Goal: Task Accomplishment & Management: Use online tool/utility

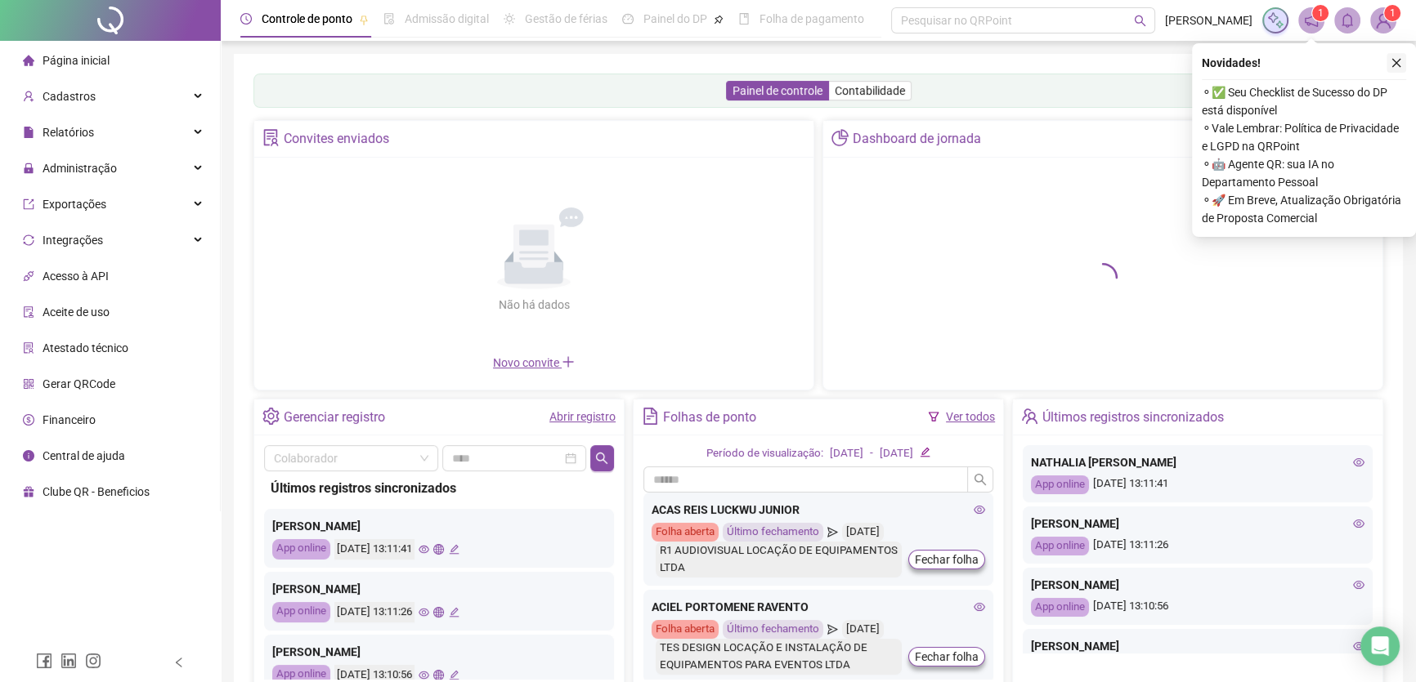
click at [1395, 65] on icon "close" at bounding box center [1395, 62] width 11 height 11
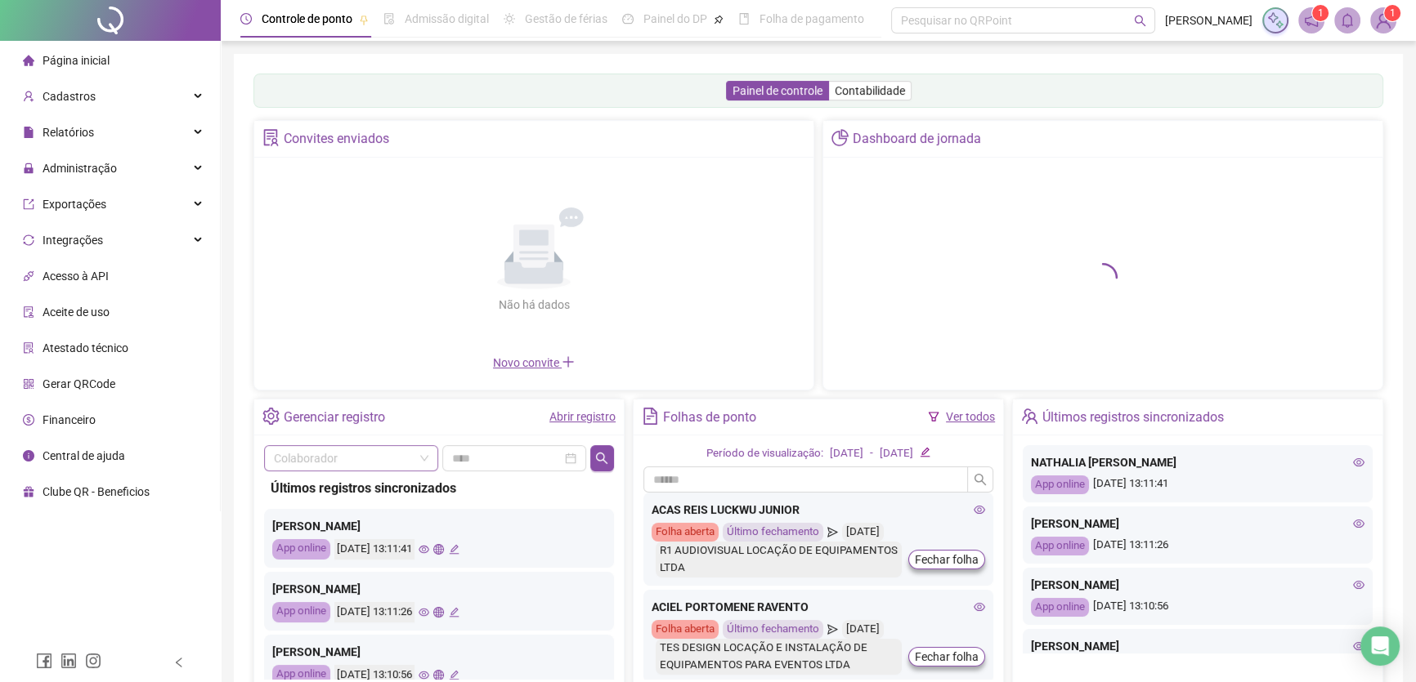
click at [344, 455] on input "search" at bounding box center [344, 458] width 140 height 25
type input "*****"
click at [369, 425] on div "[PERSON_NAME]" at bounding box center [351, 425] width 148 height 18
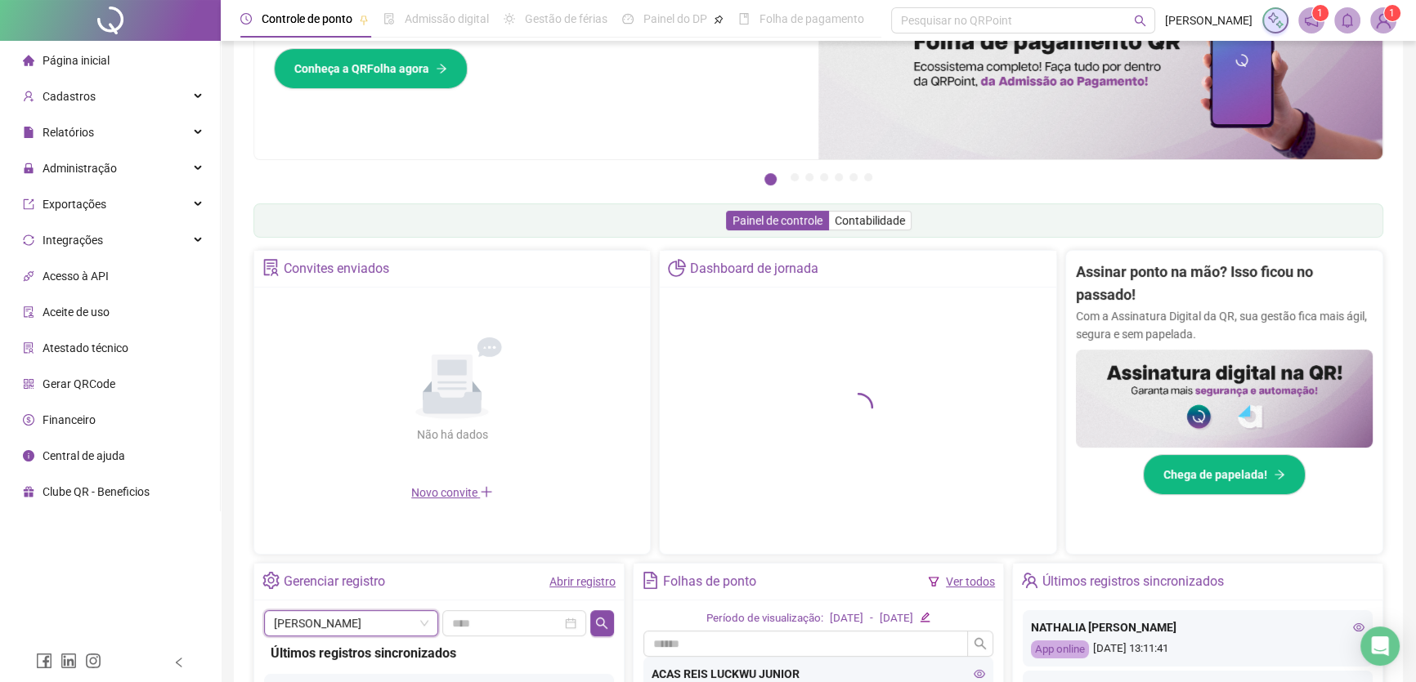
scroll to position [297, 0]
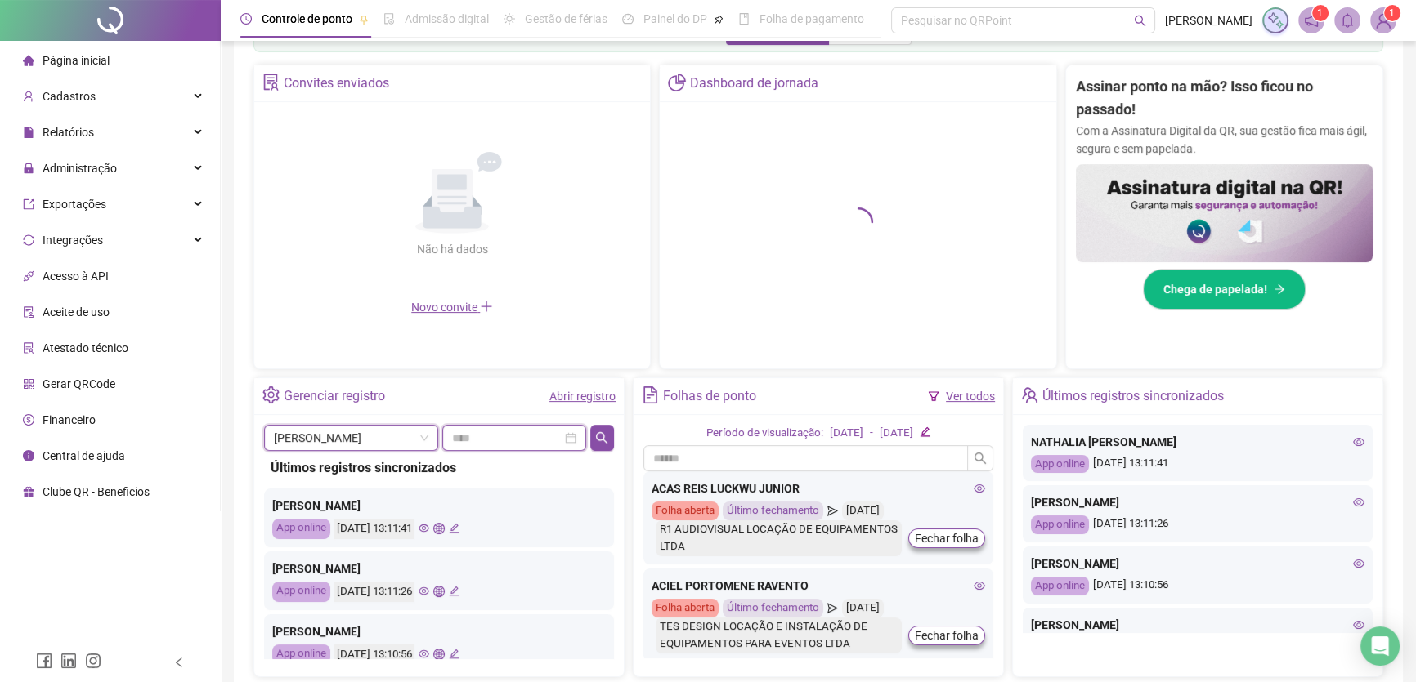
click at [529, 445] on input at bounding box center [507, 438] width 110 height 18
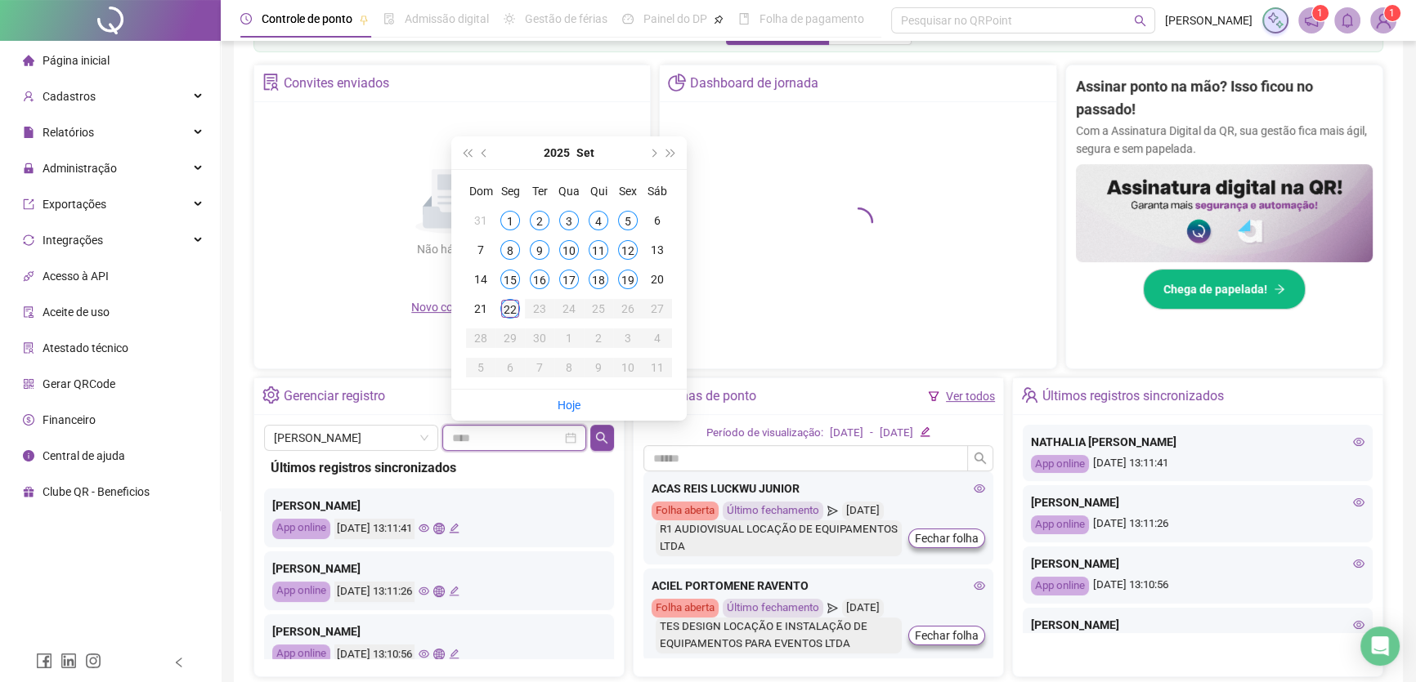
type input "**********"
click at [636, 281] on div "19" at bounding box center [628, 280] width 20 height 20
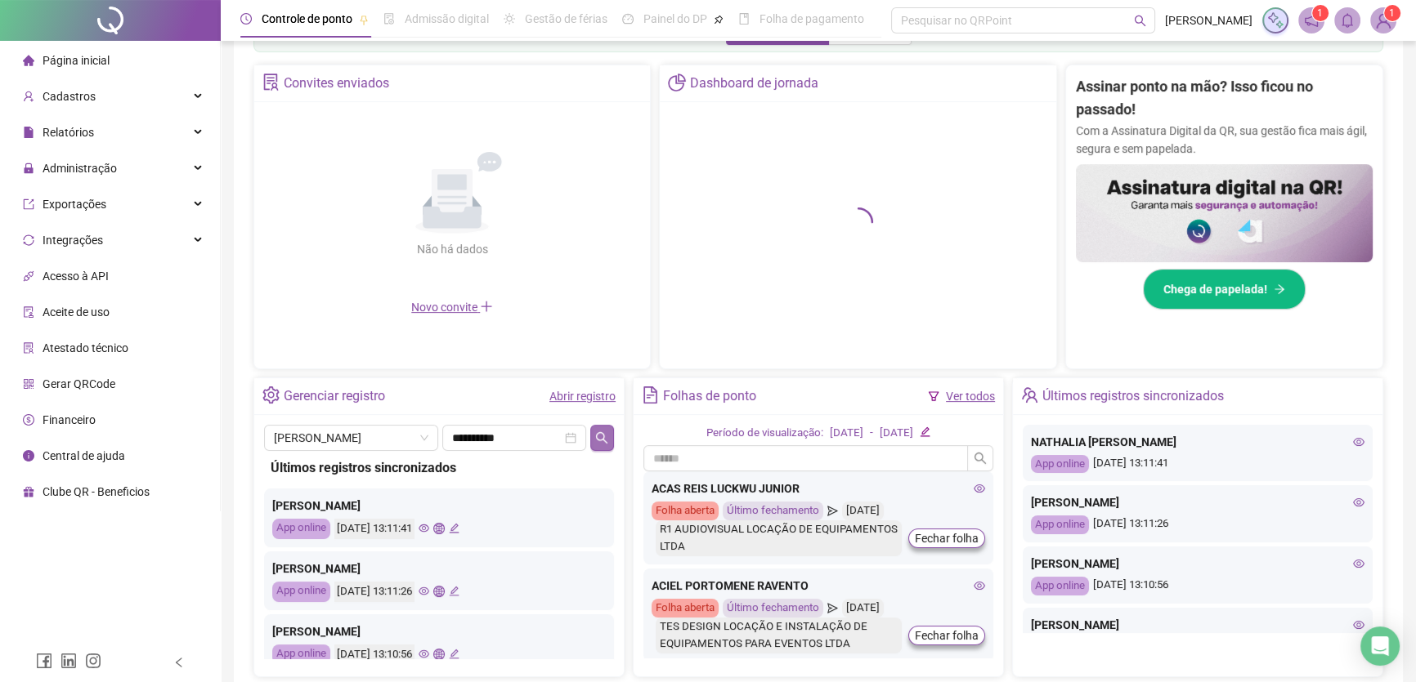
click at [604, 425] on button "button" at bounding box center [602, 438] width 24 height 26
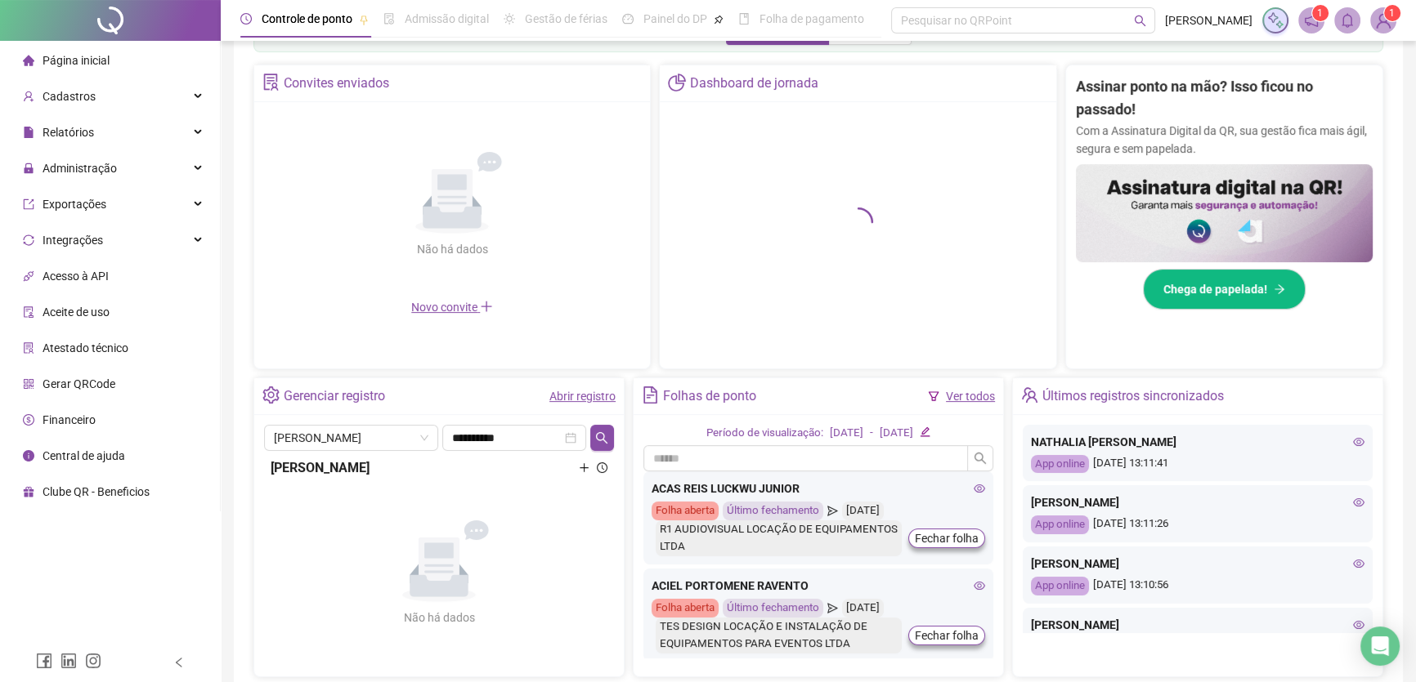
click at [561, 467] on div "[PERSON_NAME]" at bounding box center [439, 468] width 337 height 20
click at [425, 464] on div "[PERSON_NAME]" at bounding box center [439, 468] width 337 height 20
click at [603, 463] on icon "clock-circle" at bounding box center [602, 468] width 11 height 11
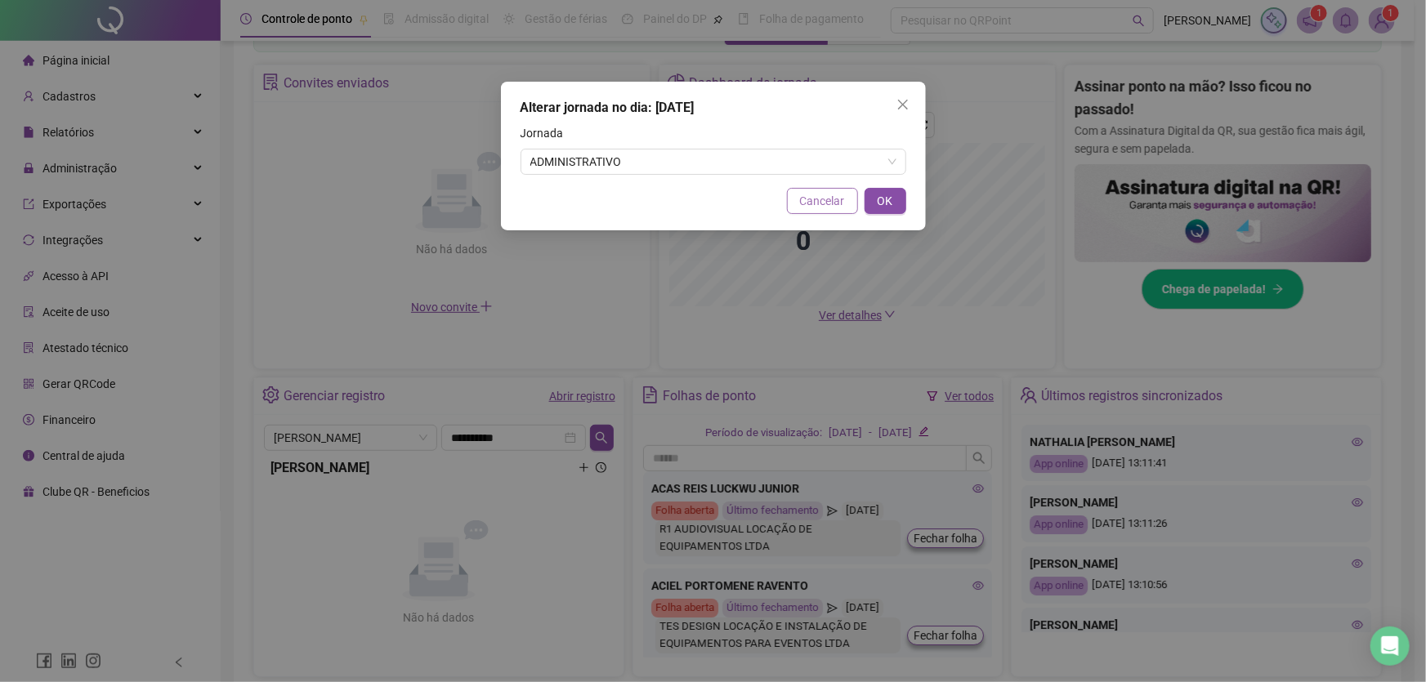
click at [834, 202] on span "Cancelar" at bounding box center [822, 201] width 45 height 18
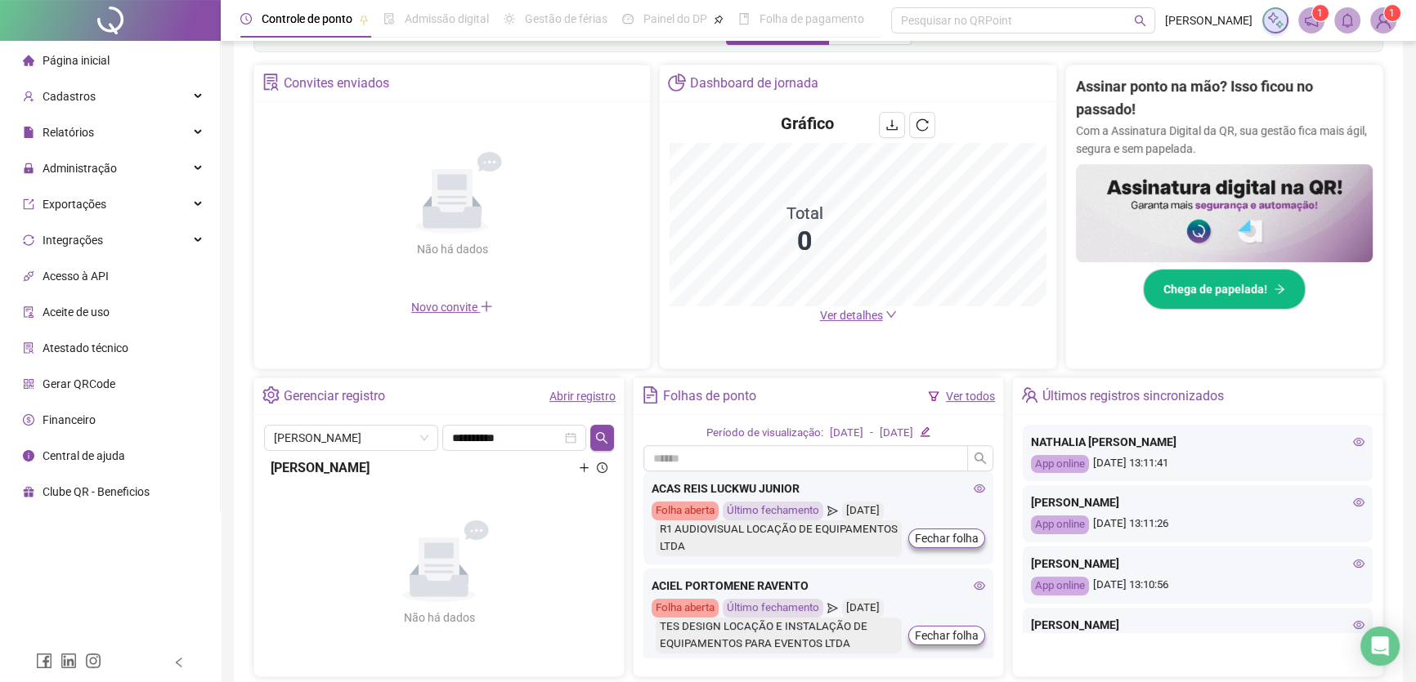
click at [323, 465] on div "[PERSON_NAME]" at bounding box center [439, 468] width 337 height 20
click at [323, 464] on div "[PERSON_NAME]" at bounding box center [439, 468] width 337 height 20
click at [691, 480] on div "ACAS REIS LUCKWU JUNIOR" at bounding box center [817, 489] width 333 height 18
click at [701, 458] on input "text" at bounding box center [805, 458] width 324 height 26
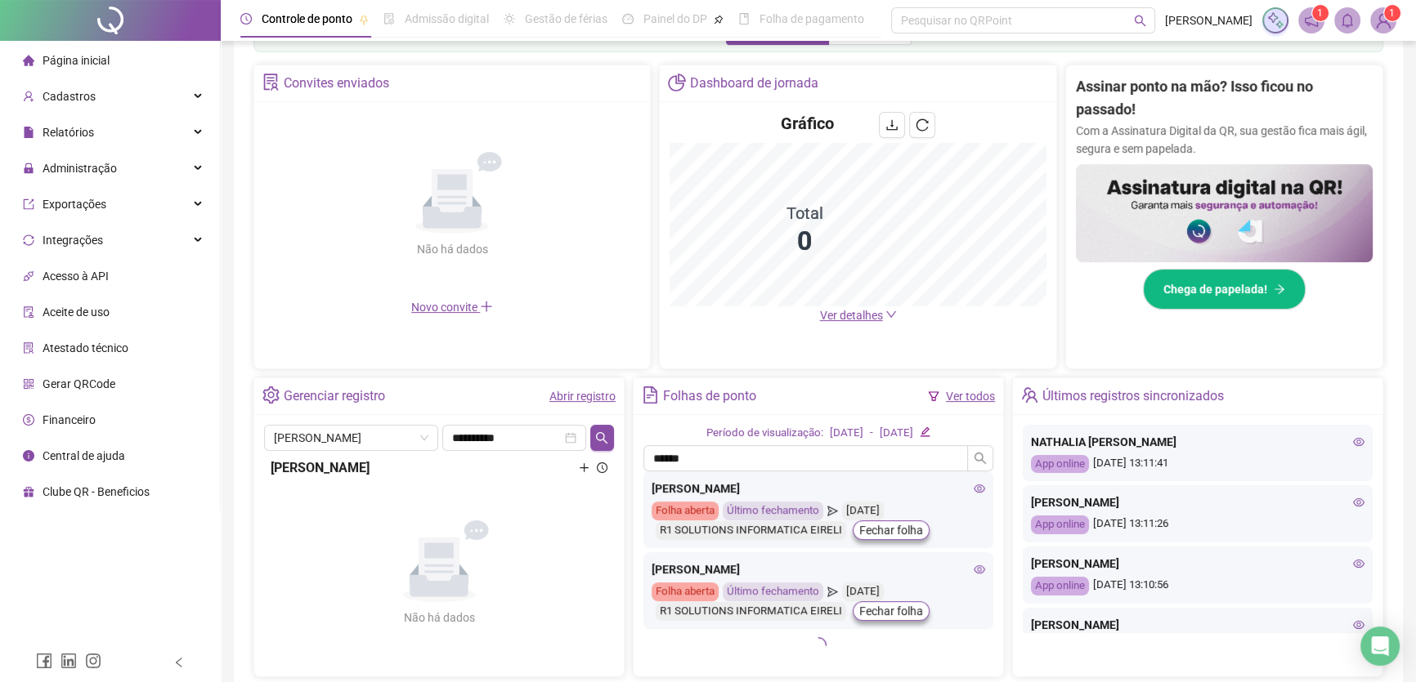
click at [924, 497] on div "[PERSON_NAME]" at bounding box center [817, 489] width 333 height 18
click at [754, 513] on div "Último fechamento" at bounding box center [773, 511] width 101 height 19
click at [695, 533] on div "R1 SOLUTIONS INFORMATICA EIRELI" at bounding box center [750, 530] width 190 height 19
click at [987, 485] on div "[PERSON_NAME] BEZERRA Folha aberta Último fechamento [DATE] R1 SOLUTIONS INFORM…" at bounding box center [818, 510] width 350 height 77
click at [982, 487] on icon "eye" at bounding box center [978, 488] width 11 height 11
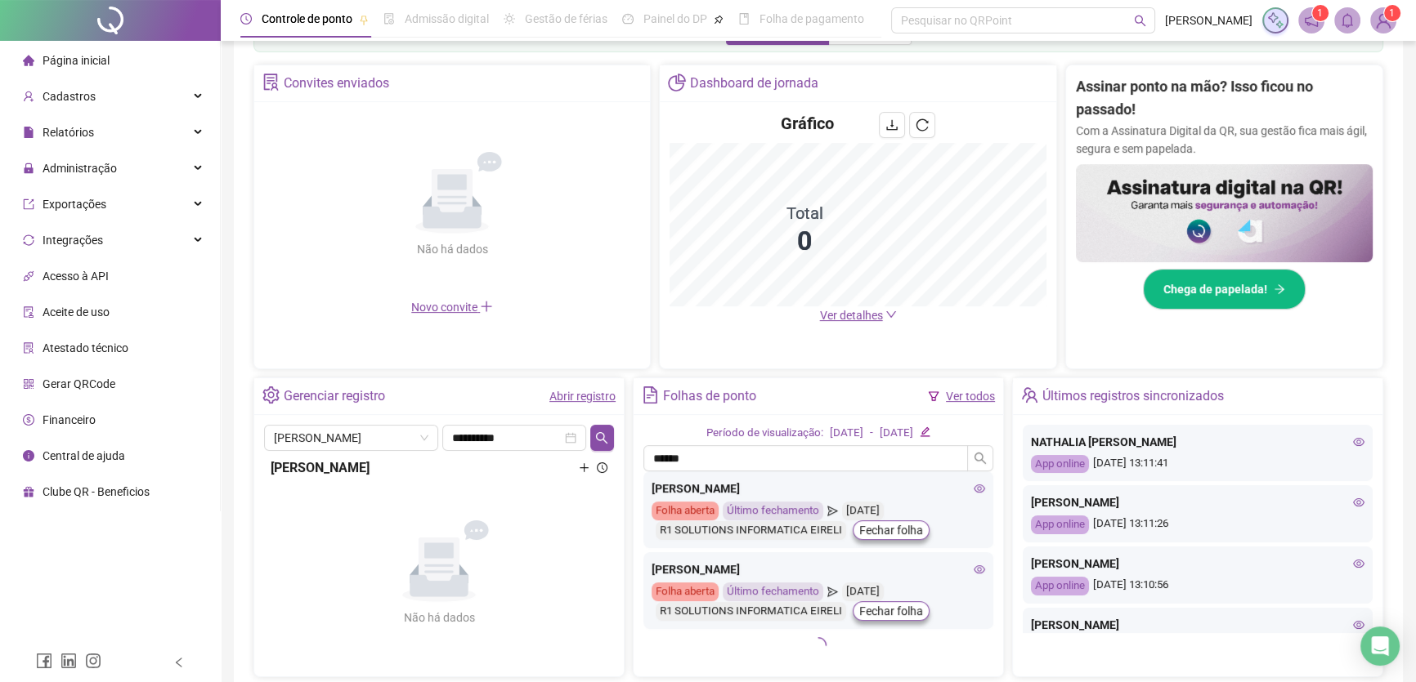
click at [784, 442] on div "Período de visualização: [DATE] - [DATE] ****** [PERSON_NAME] BEZERRA Folha abe…" at bounding box center [817, 546] width 369 height 262
drag, startPoint x: 776, startPoint y: 452, endPoint x: 545, endPoint y: 468, distance: 231.0
click at [545, 468] on div "**********" at bounding box center [818, 528] width 1130 height 300
click at [978, 455] on icon "search" at bounding box center [979, 458] width 13 height 13
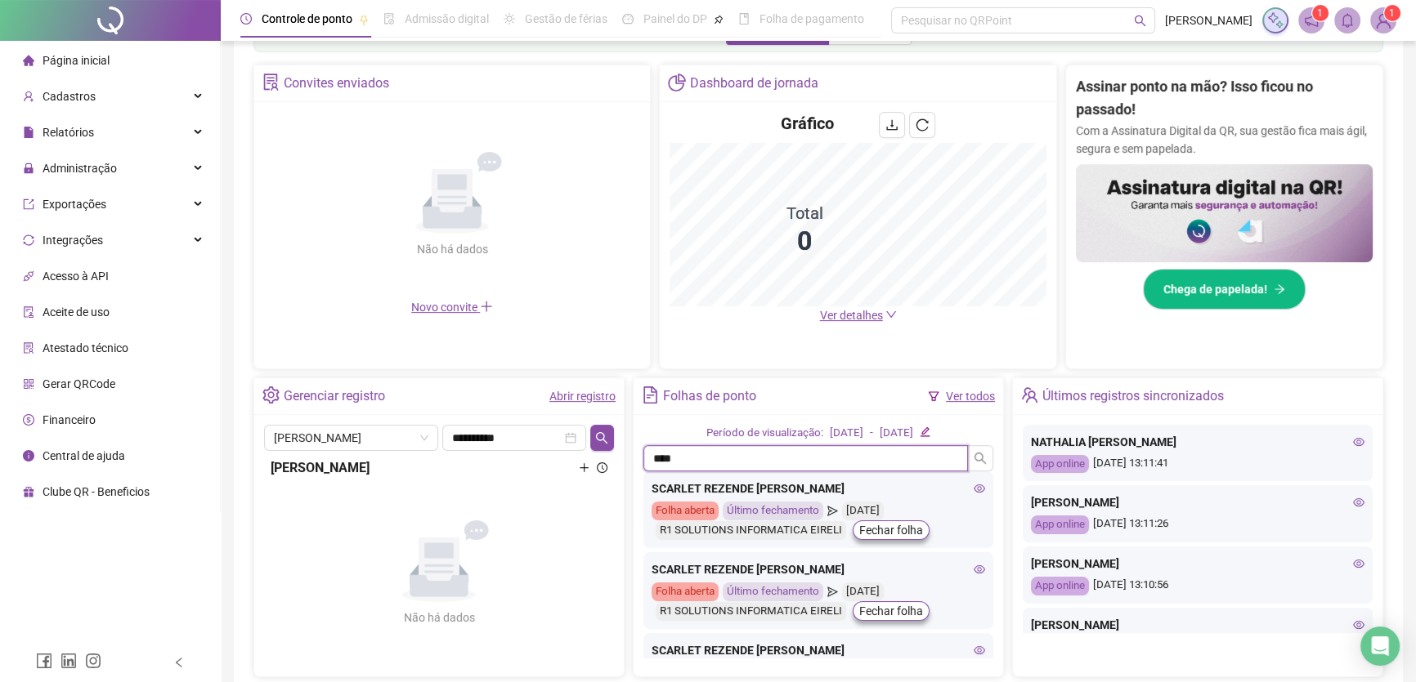
type input "****"
click at [907, 492] on div "SCARLET REZENDE [PERSON_NAME]" at bounding box center [817, 489] width 333 height 18
click at [805, 502] on div "Último fechamento" at bounding box center [773, 511] width 101 height 19
click at [796, 499] on div "SCARLET REZENDE DOS SANTOS SILVA Folha aberta Último fechamento [DATE] R1 SOLUT…" at bounding box center [818, 510] width 350 height 77
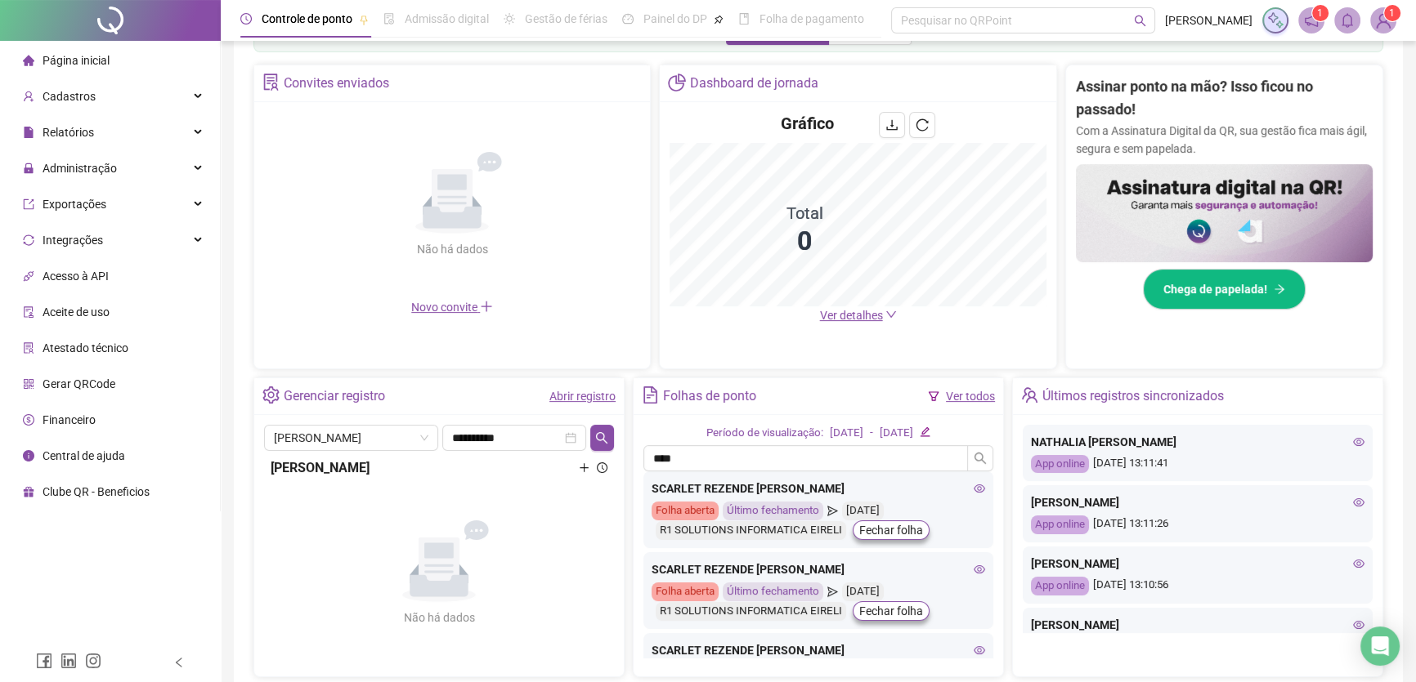
click at [973, 491] on icon "eye" at bounding box center [978, 488] width 11 height 11
click at [763, 485] on div "SCARLET REZENDE [PERSON_NAME]" at bounding box center [817, 489] width 333 height 18
